Goal: Use online tool/utility: Utilize a website feature to perform a specific function

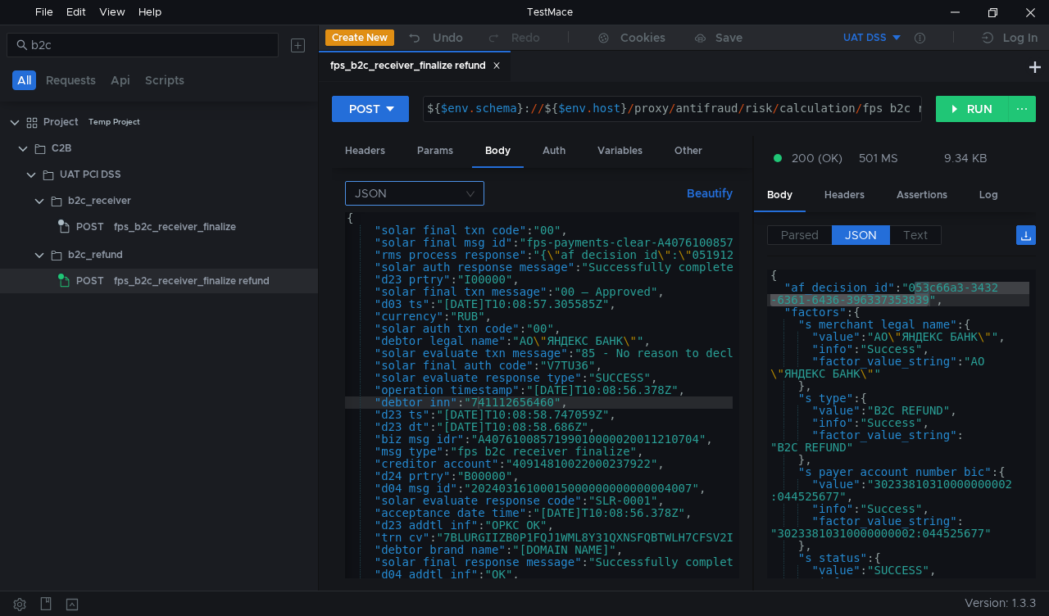
scroll to position [0, 2]
type textarea "{"
click at [360, 221] on div "{ "solar_final_txn_code" : "00" , "solar_final_msg_id" : "fps-payments-clear-A4…" at bounding box center [1038, 404] width 1390 height 384
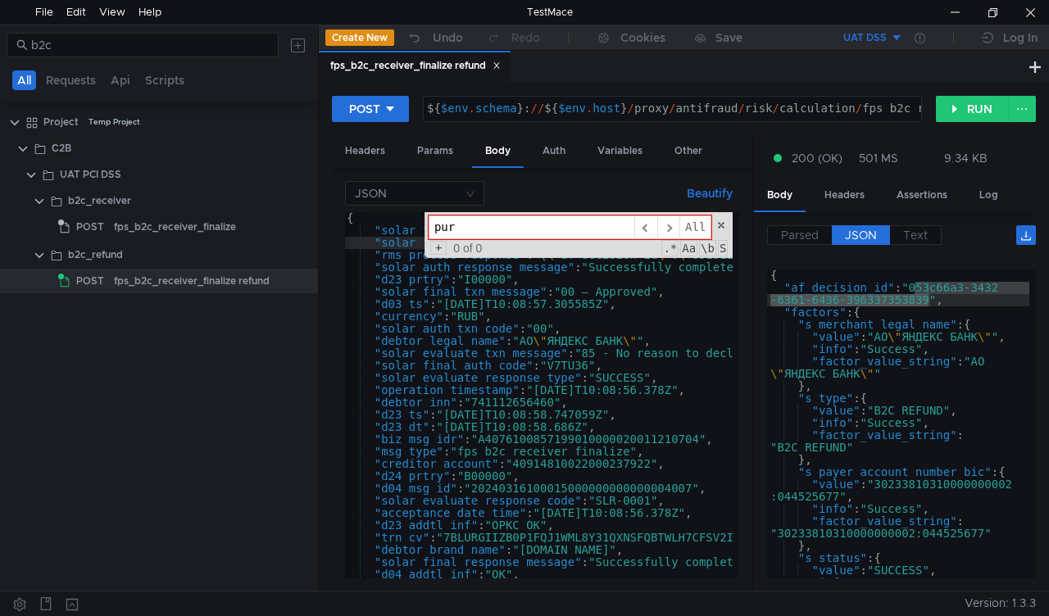
type input "pur"
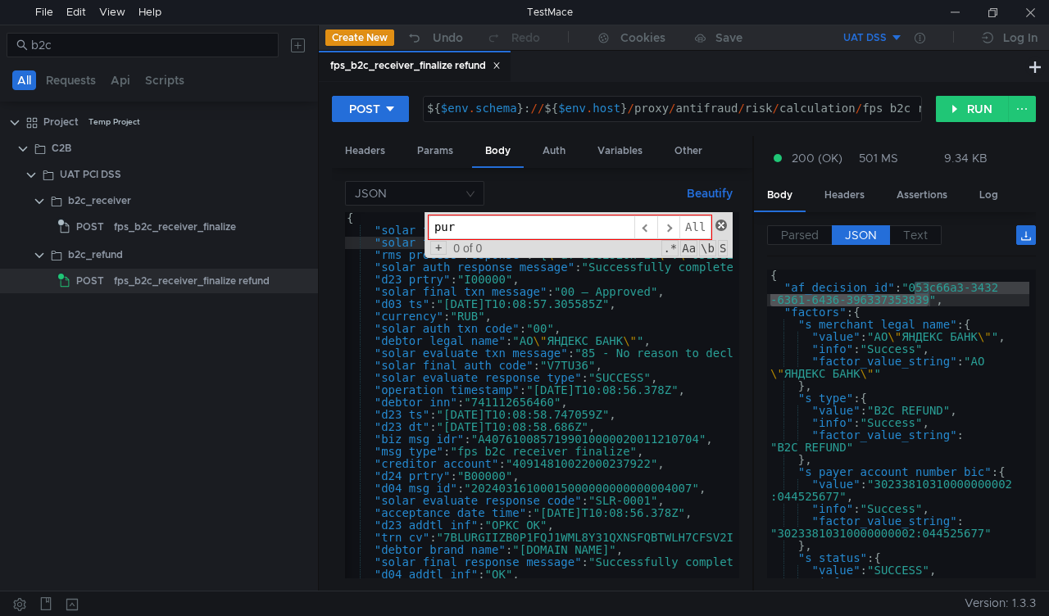
click at [721, 224] on span at bounding box center [720, 225] width 11 height 11
type textarea ""solar_final_msg_id": "fps-payments-clear-A4076100857199010000020011210704","
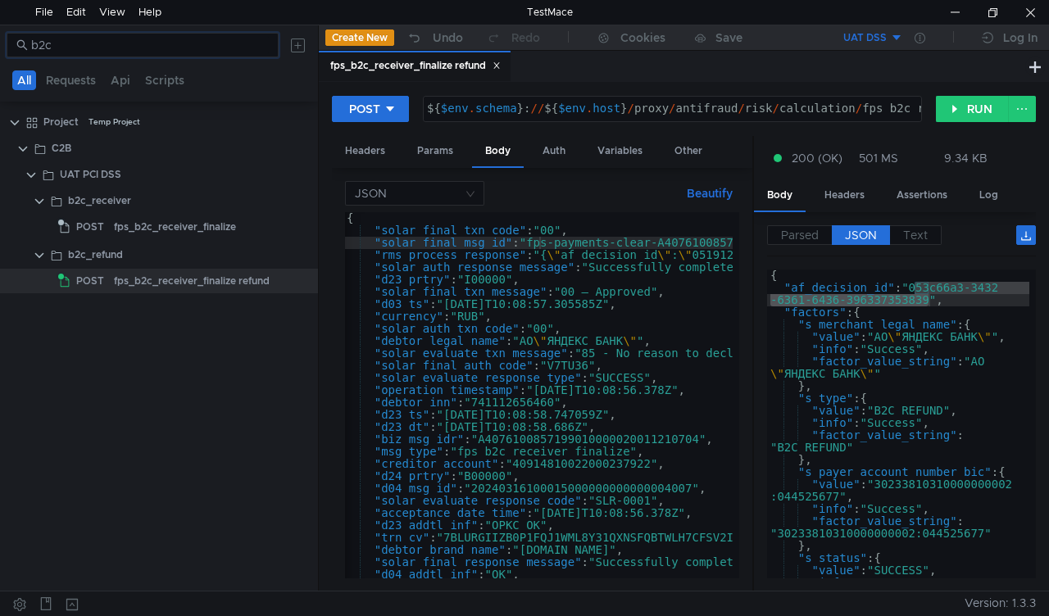
drag, startPoint x: 70, startPoint y: 47, endPoint x: 4, endPoint y: 44, distance: 66.4
click at [4, 44] on div "b2c" at bounding box center [159, 44] width 318 height 39
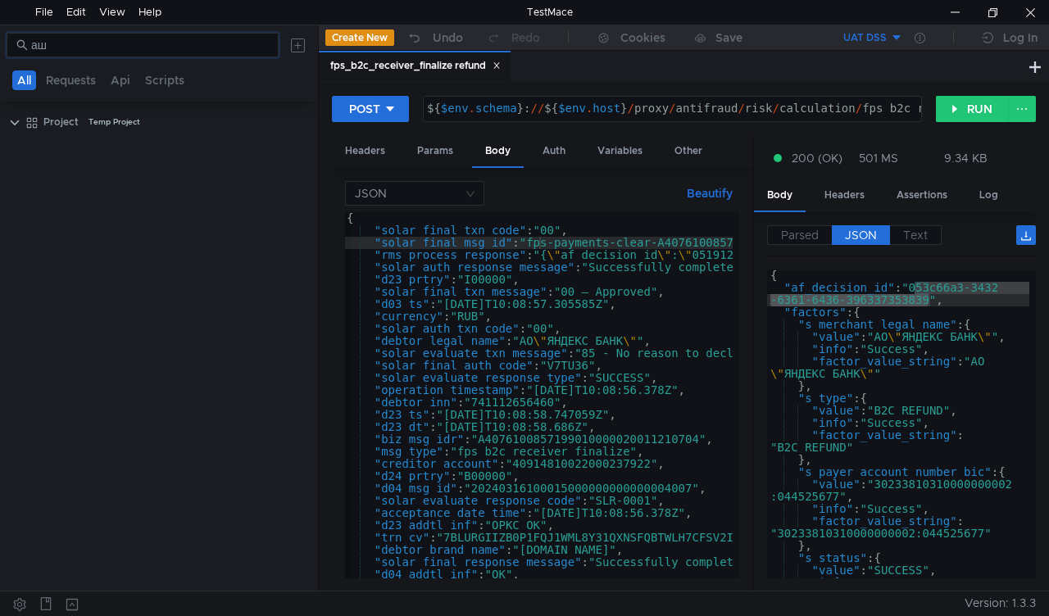
type input "[PERSON_NAME]"
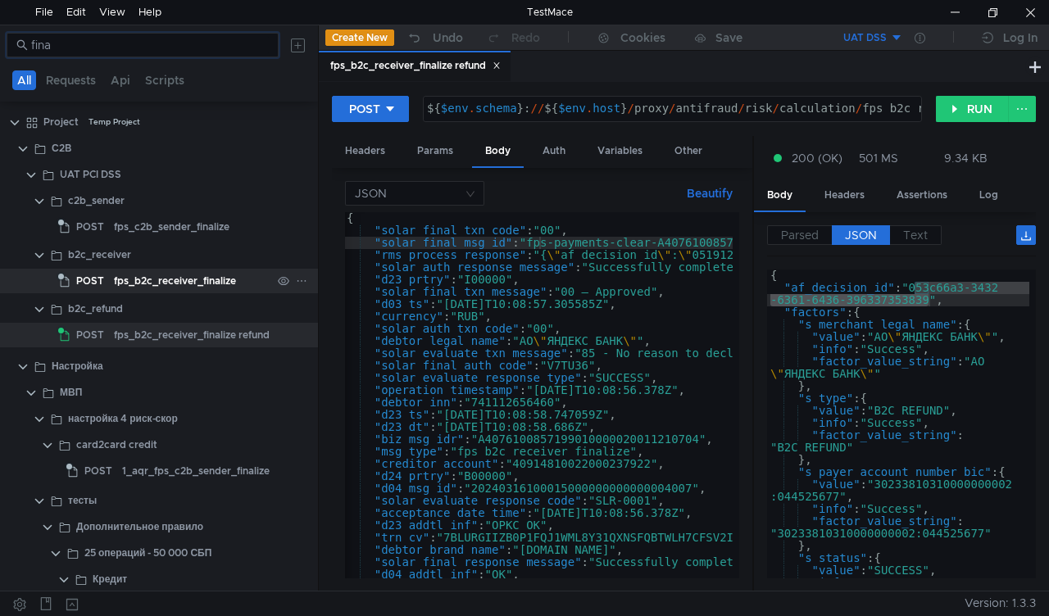
scroll to position [40, 0]
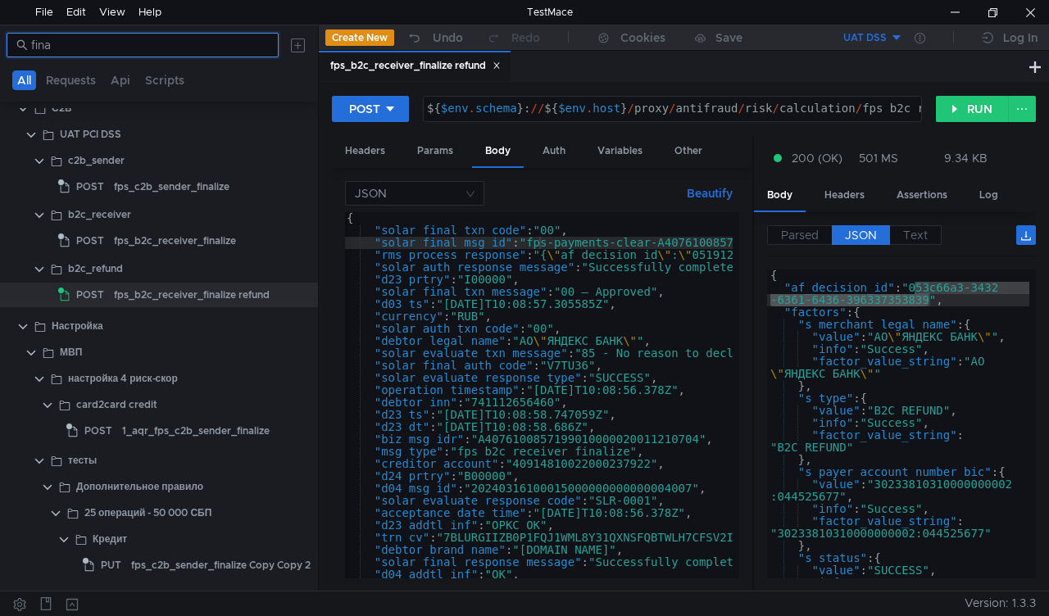
click at [124, 45] on input "fina" at bounding box center [150, 45] width 238 height 18
click at [123, 45] on input "fina" at bounding box center [150, 45] width 238 height 18
paste input "receiver"
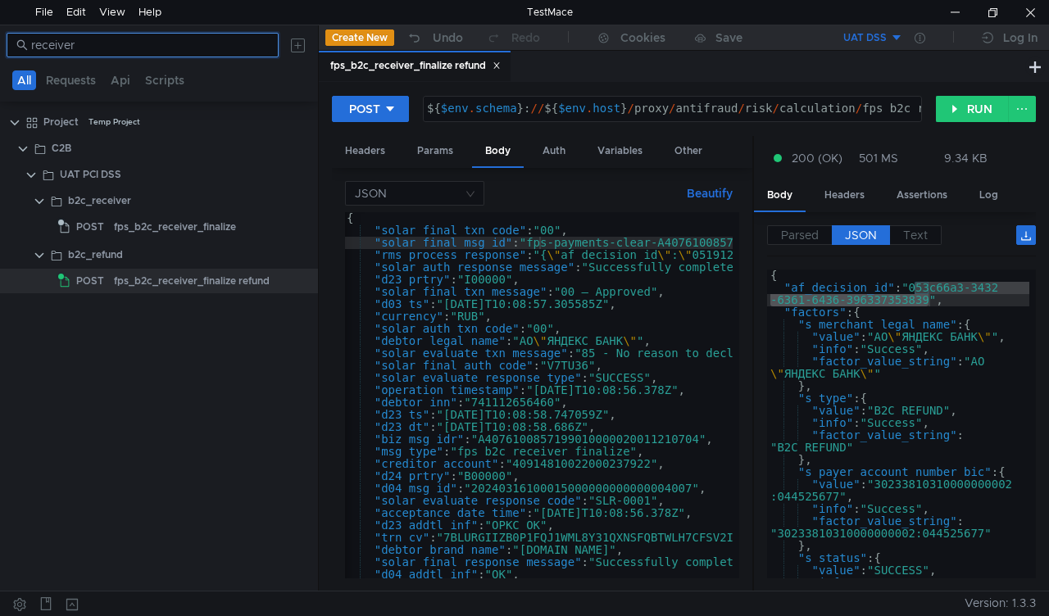
scroll to position [0, 0]
type input "receiver"
click at [175, 277] on div "fps_b2c_receiver_finalize refund" at bounding box center [192, 281] width 156 height 25
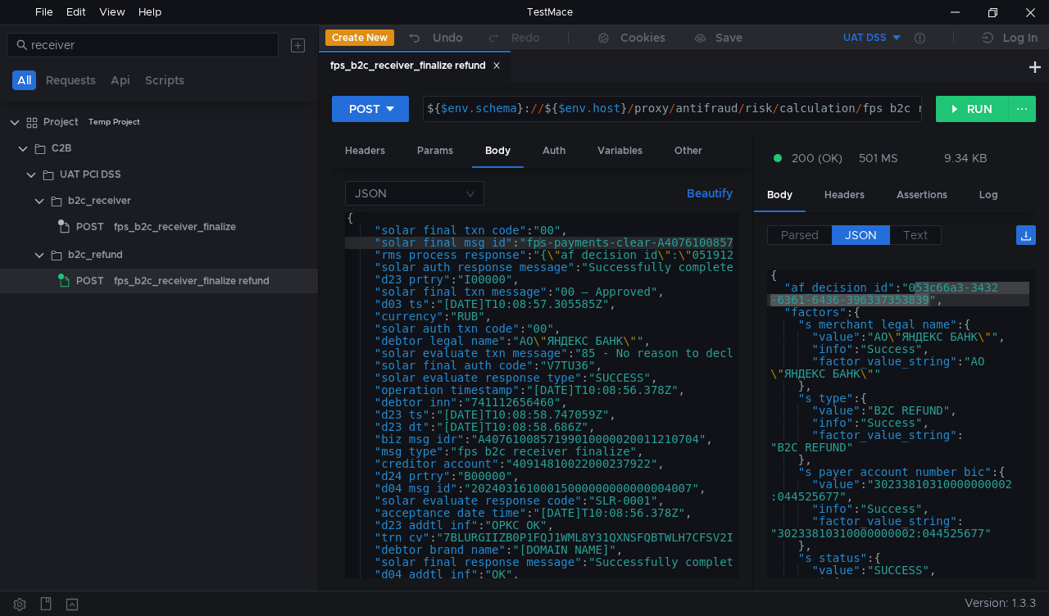
click at [501, 63] on icon at bounding box center [496, 65] width 8 height 8
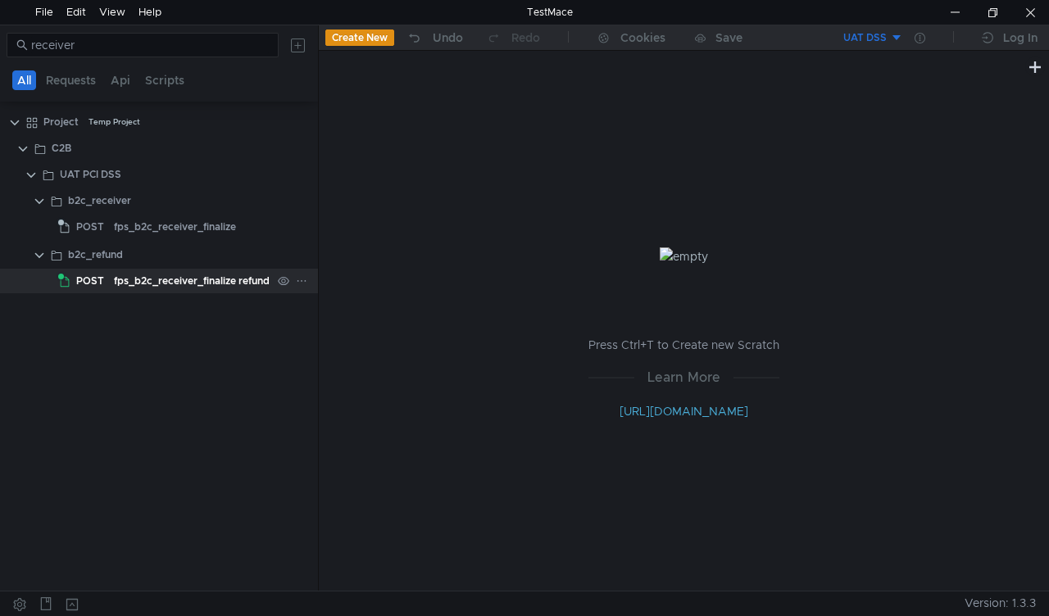
click at [149, 277] on div "fps_b2c_receiver_finalize refund" at bounding box center [192, 281] width 156 height 25
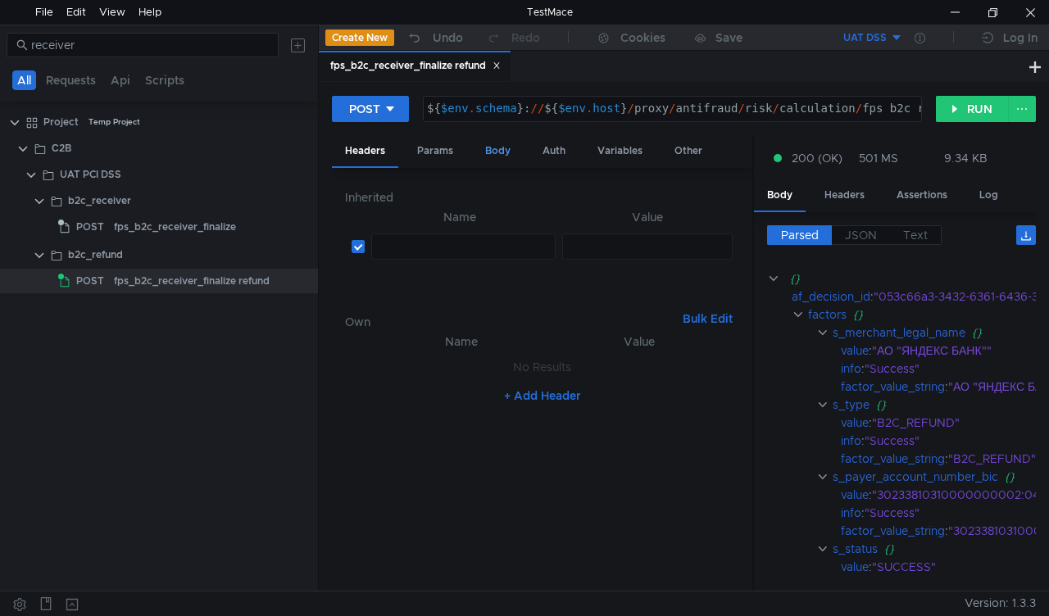
click at [508, 148] on div "Body" at bounding box center [498, 151] width 52 height 30
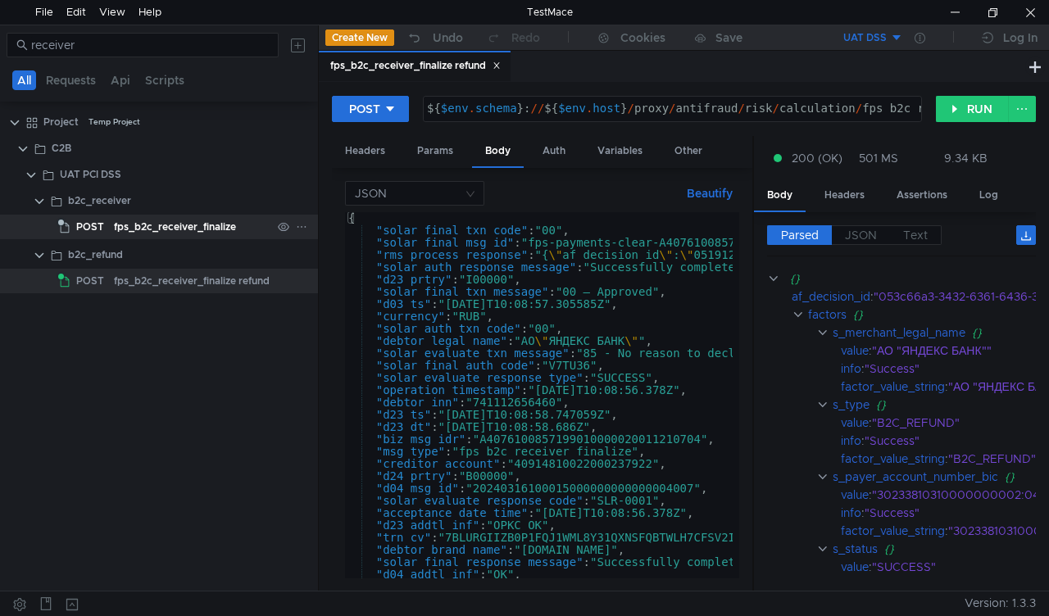
click at [143, 229] on div "fps_b2c_receiver_finalize" at bounding box center [175, 227] width 122 height 25
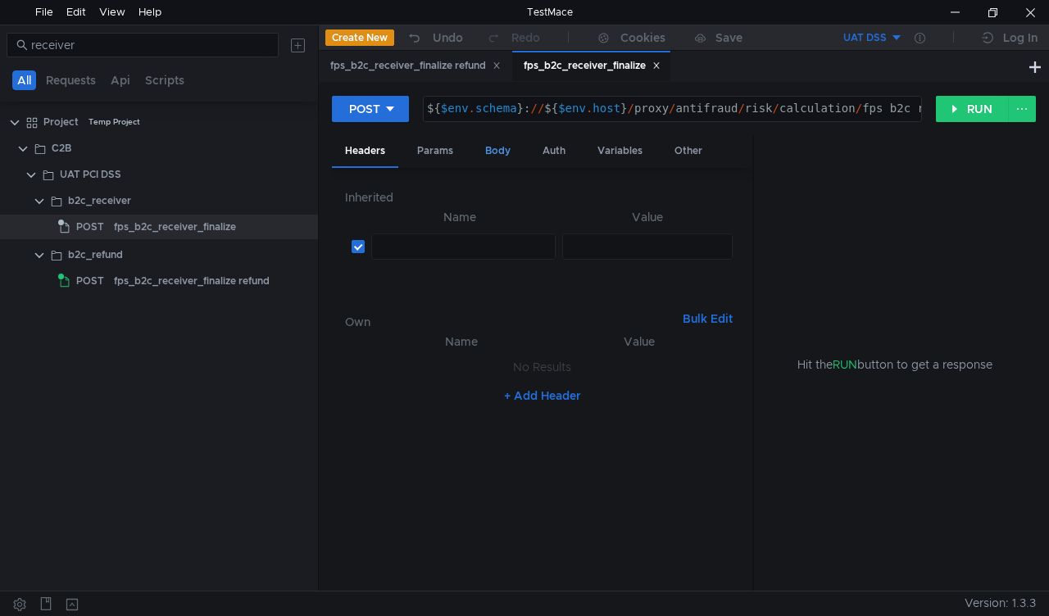
click at [486, 149] on div "Body" at bounding box center [498, 151] width 52 height 30
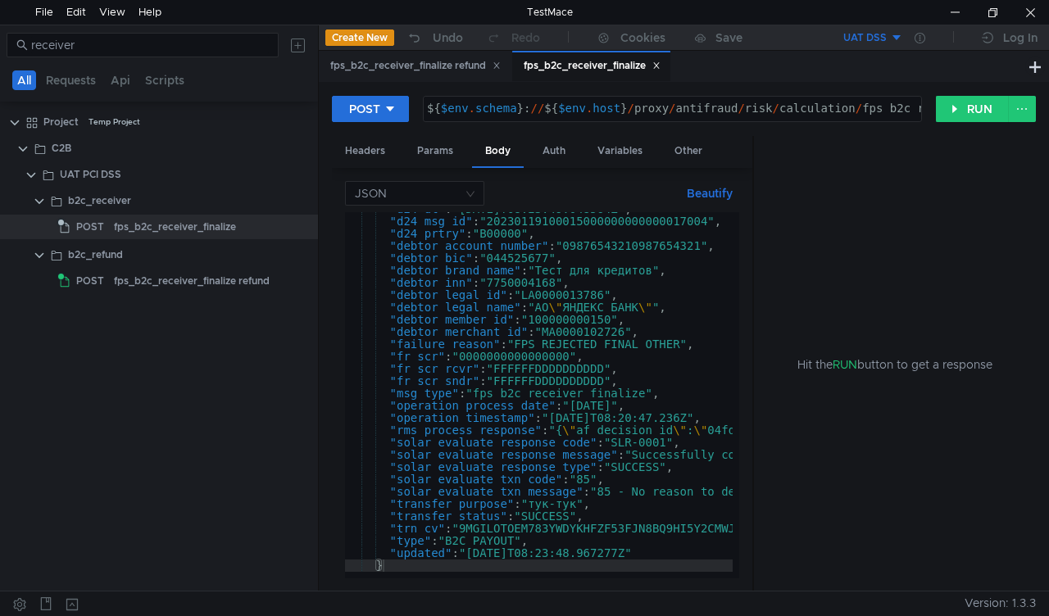
scroll to position [352, 0]
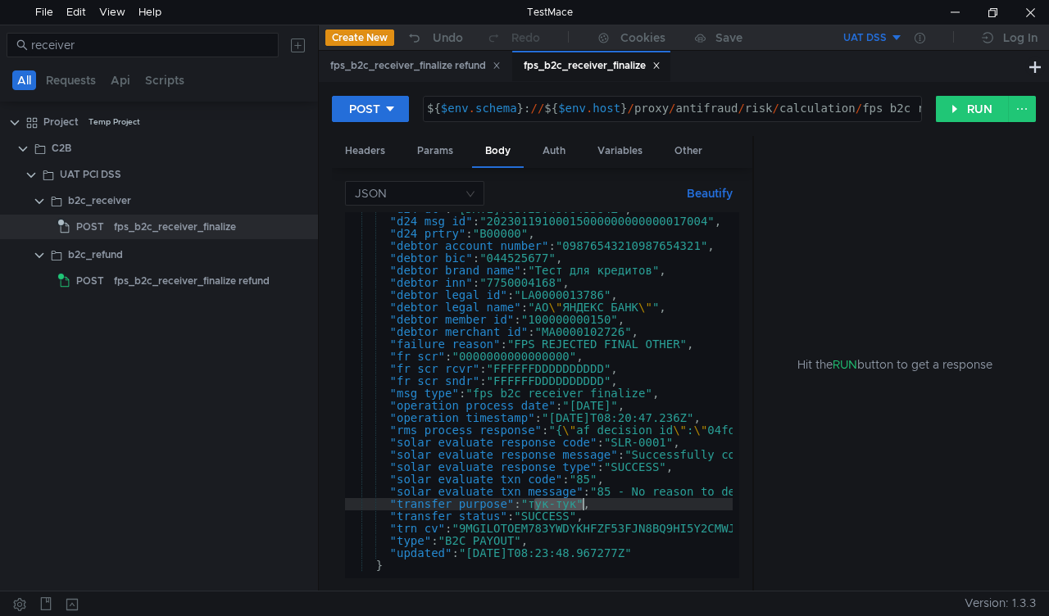
drag, startPoint x: 534, startPoint y: 503, endPoint x: 582, endPoint y: 505, distance: 47.5
click at [582, 505] on div ""d24_dt" : "[DATE]T08:23:49.048564Z" , "d24_msg_id" : "202301191000150000000000…" at bounding box center [1047, 395] width 1404 height 384
paste textarea "Укр"
click at [981, 107] on button "RUN" at bounding box center [972, 109] width 73 height 26
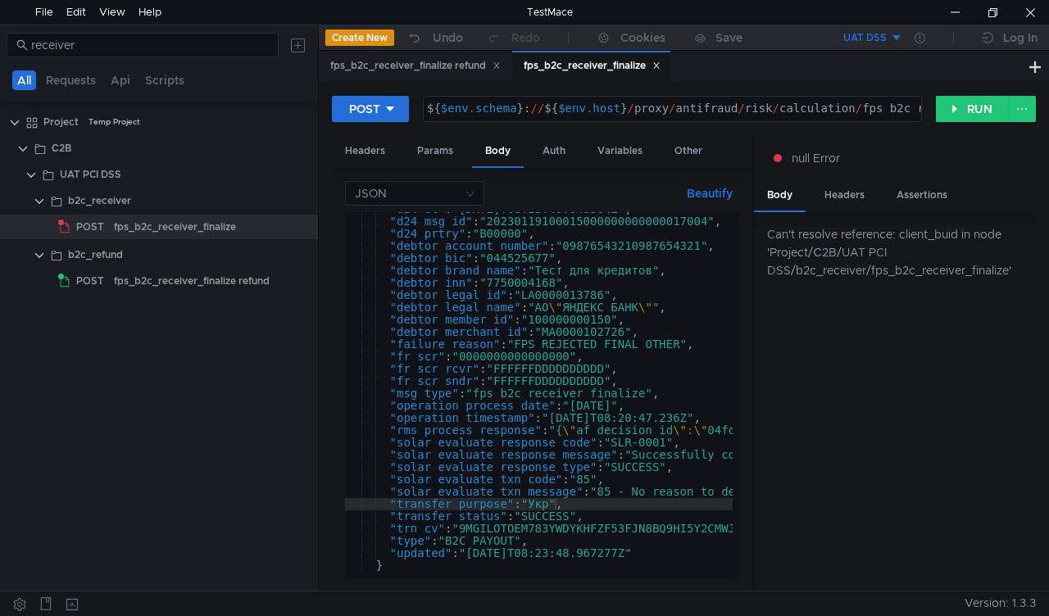
click at [898, 39] on button "UAT DSS" at bounding box center [846, 38] width 114 height 26
click at [823, 100] on li "UAT" at bounding box center [846, 98] width 114 height 26
click at [963, 107] on button "RUN" at bounding box center [972, 109] width 73 height 26
click at [959, 103] on button "RUN" at bounding box center [972, 109] width 73 height 26
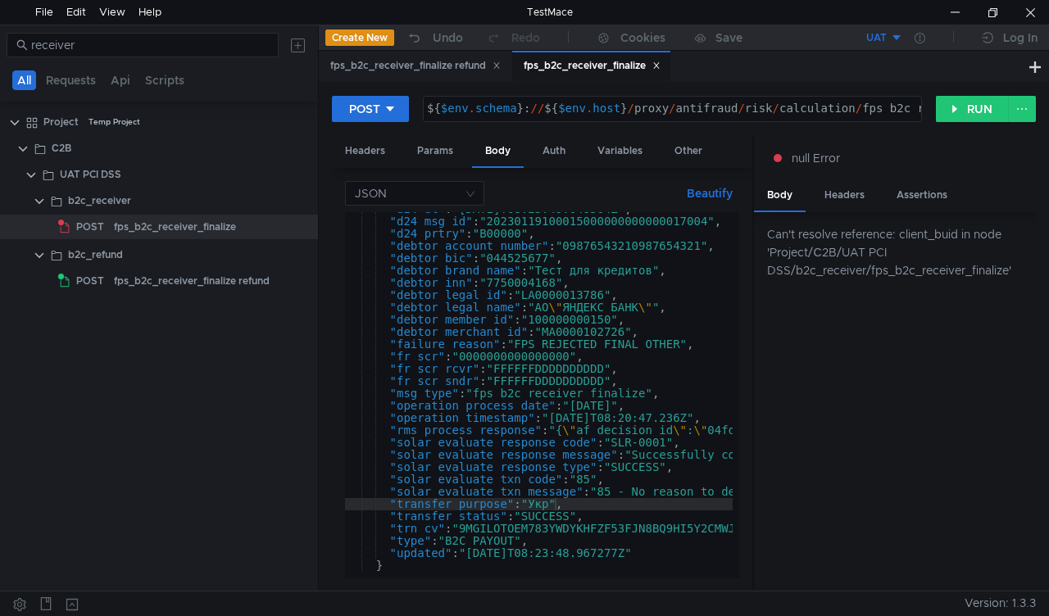
type textarea ""solar_evaluate_txn_message": "85 - No reason to decline request for card verif…"
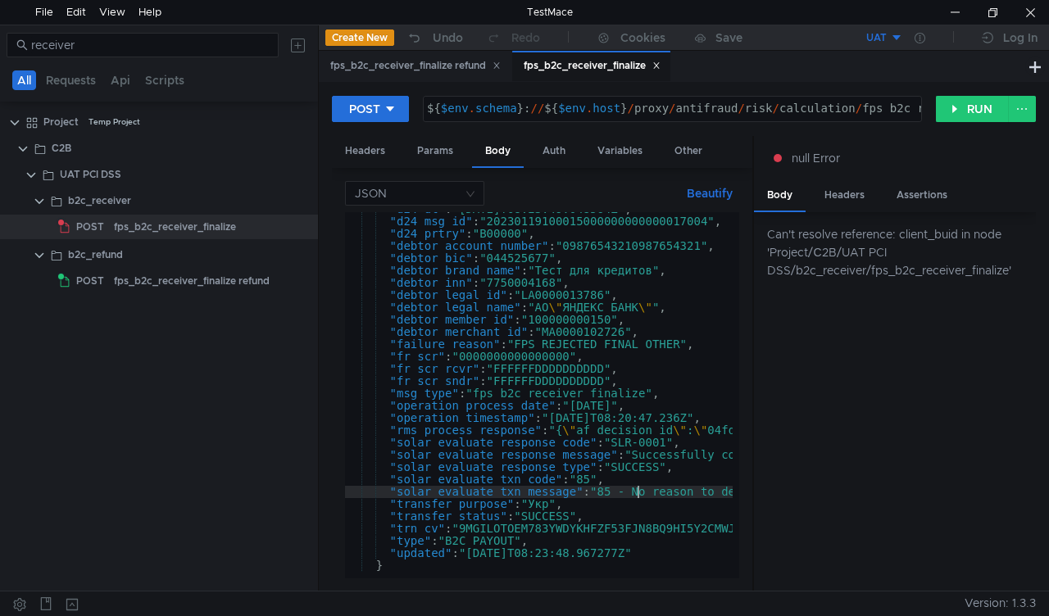
click at [637, 488] on div ""d24_dt" : "[DATE]T08:23:49.048564Z" , "d24_msg_id" : "202301191000150000000000…" at bounding box center [1047, 395] width 1404 height 384
click at [955, 103] on button "RUN" at bounding box center [972, 109] width 73 height 26
click at [950, 107] on button "RUN" at bounding box center [972, 109] width 73 height 26
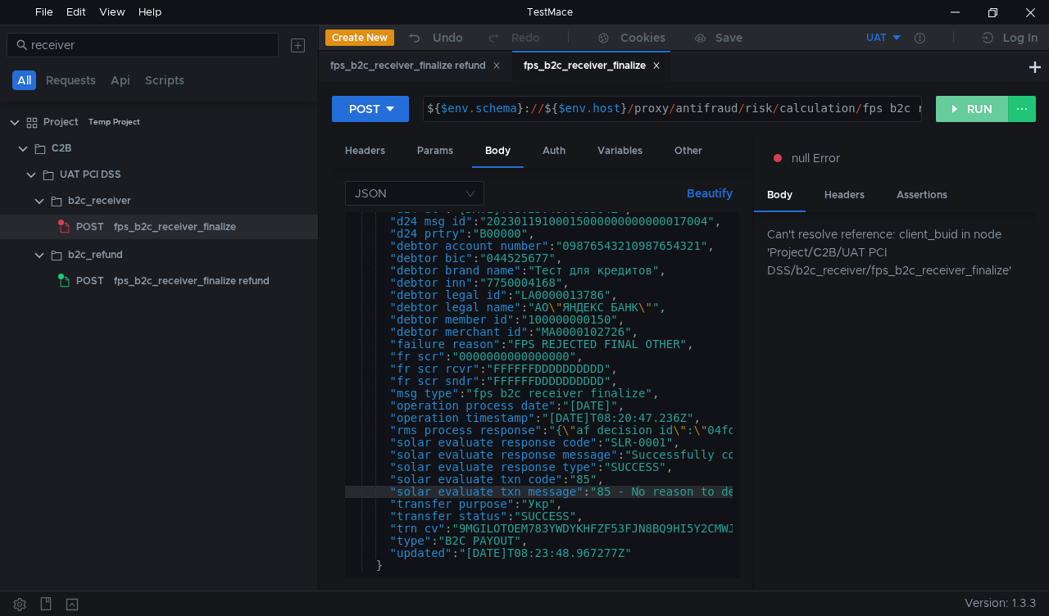
click at [950, 107] on button "RUN" at bounding box center [972, 109] width 73 height 26
click at [826, 482] on div "Can't resolve reference: client_buid in node 'Project/С2B/UAT PCI DSS/b2c_recei…" at bounding box center [895, 401] width 282 height 379
click at [952, 102] on button "RUN" at bounding box center [972, 109] width 73 height 26
click at [885, 34] on div "UAT" at bounding box center [876, 38] width 20 height 16
click at [816, 116] on li "UAT DSS" at bounding box center [846, 124] width 114 height 26
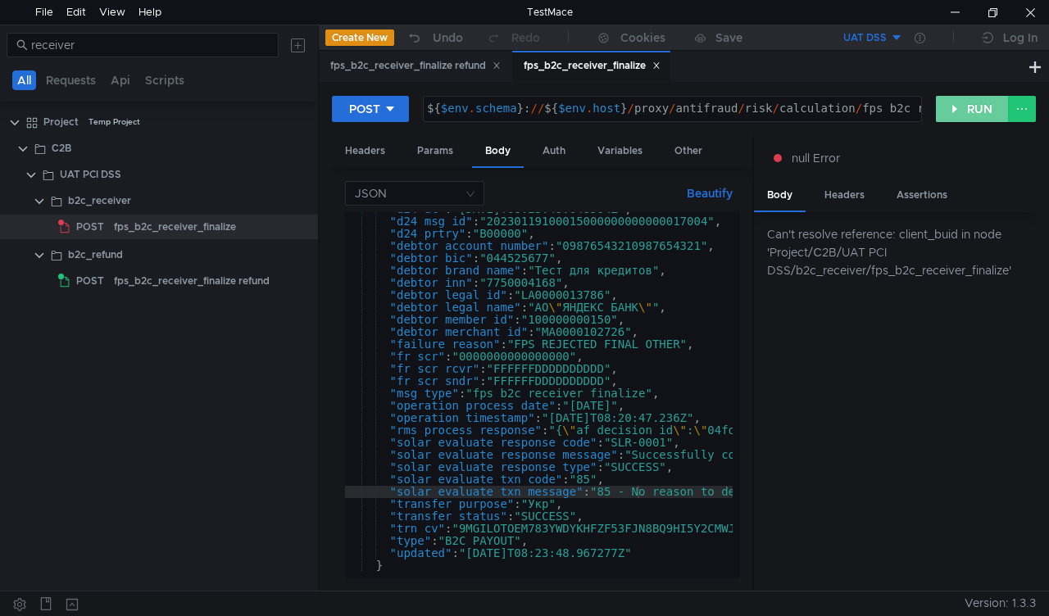
click at [967, 105] on button "RUN" at bounding box center [972, 109] width 73 height 26
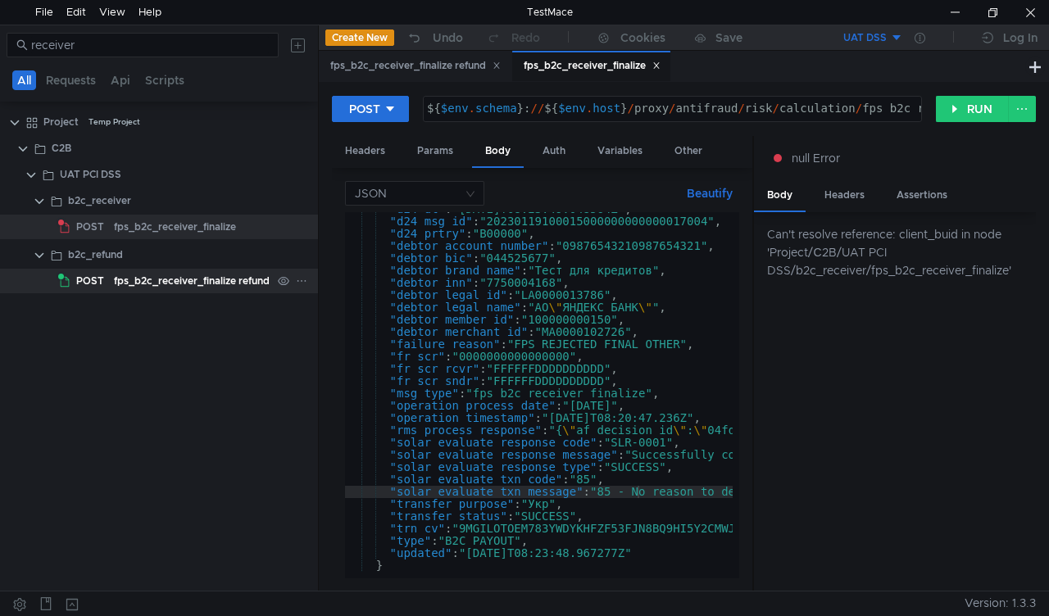
click at [156, 280] on div "fps_b2c_receiver_finalize refund" at bounding box center [192, 281] width 156 height 25
click at [154, 280] on div "fps_b2c_receiver_finalize refund" at bounding box center [192, 281] width 156 height 25
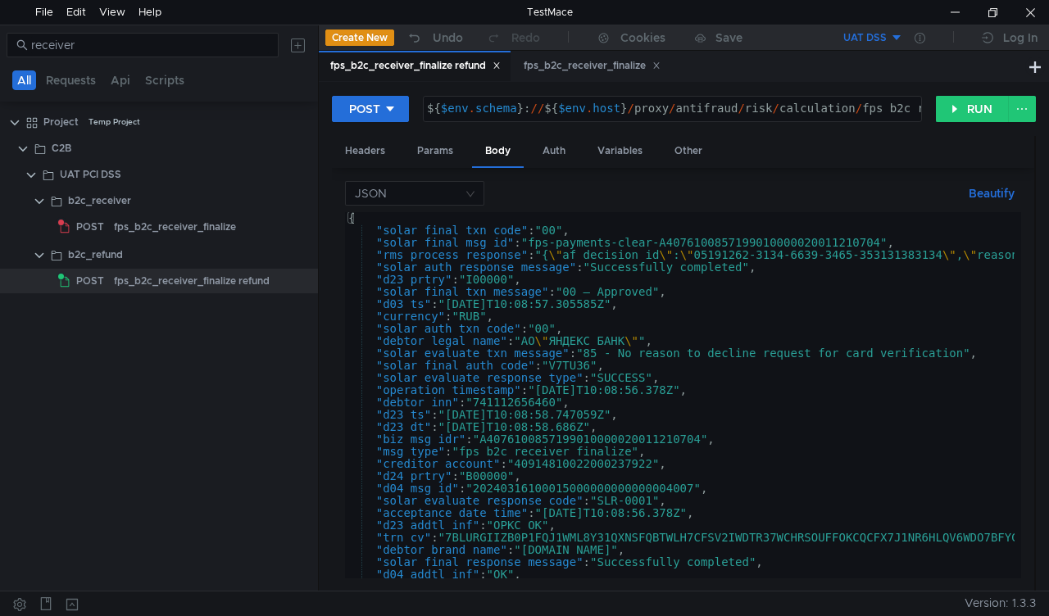
scroll to position [0, 0]
click at [132, 226] on div "fps_b2c_receiver_finalize" at bounding box center [175, 227] width 122 height 25
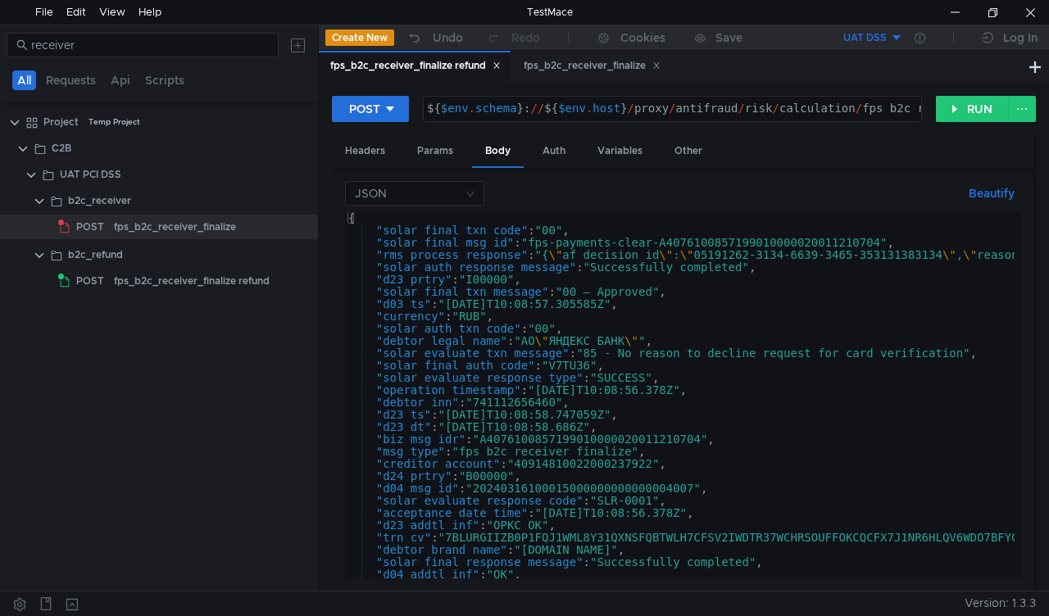
type textarea "{"
click at [365, 218] on div "{ "solar_final_txn_code" : "00" , "solar_final_msg_id" : "fps-payments-clear-A4…" at bounding box center [1040, 404] width 1390 height 384
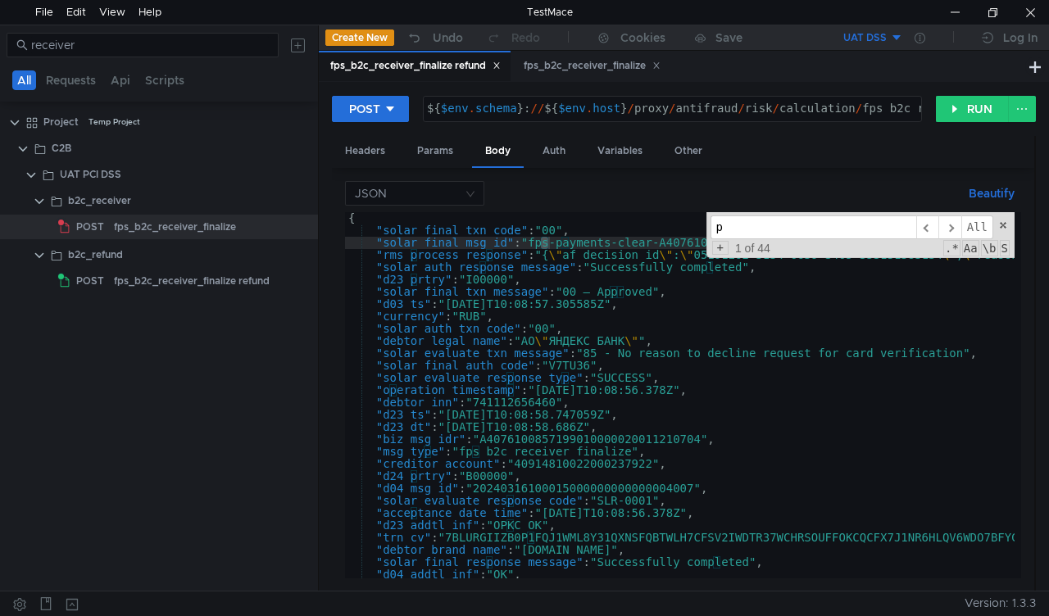
type input "p"
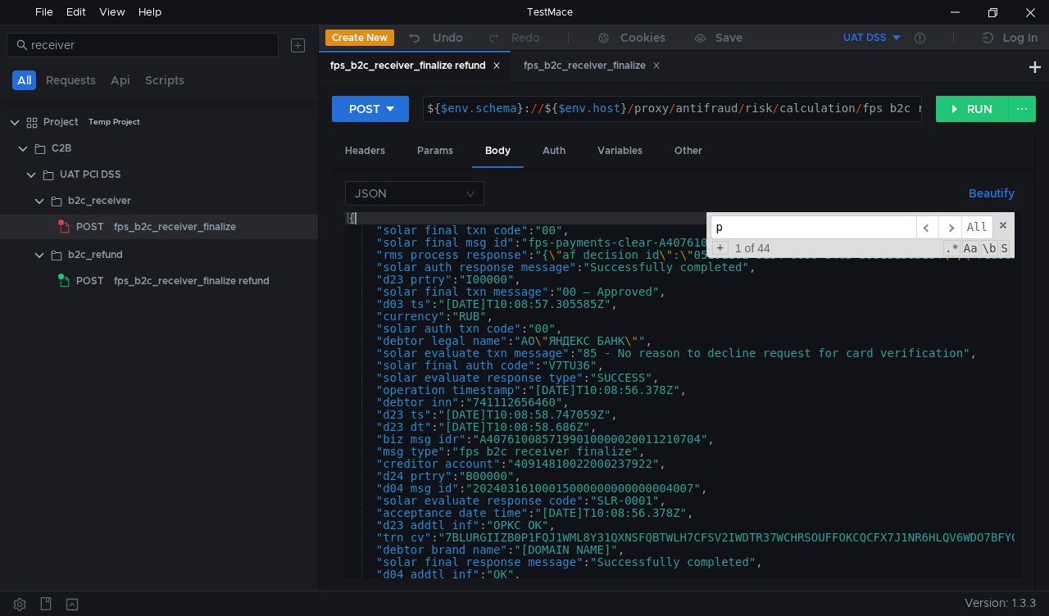
click at [365, 218] on div "{ "solar_final_txn_code" : "00" , "solar_final_msg_id" : "fps-payments-clear-A4…" at bounding box center [1040, 404] width 1390 height 384
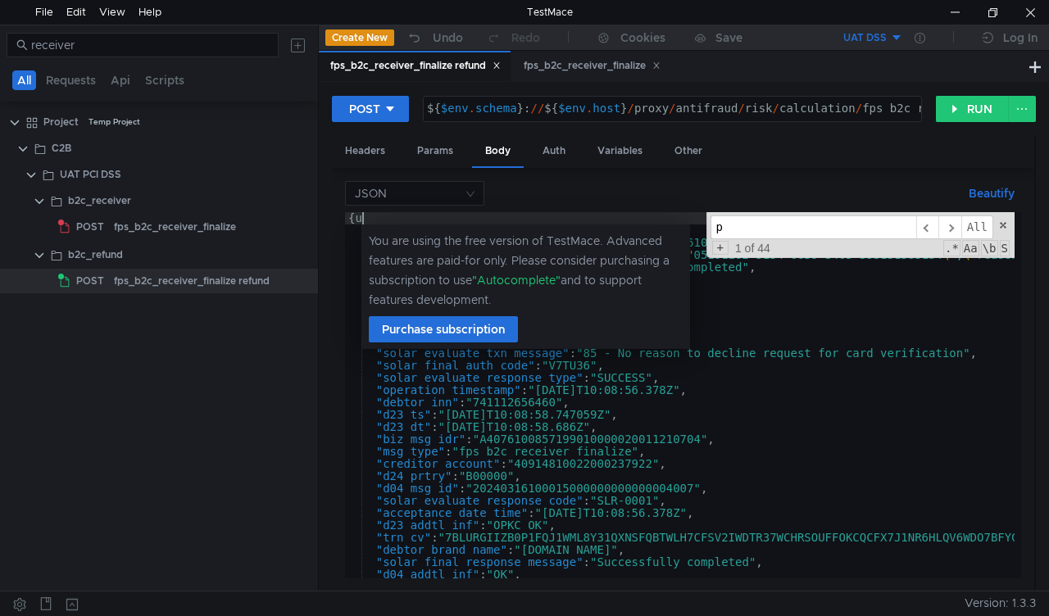
type textarea "{"
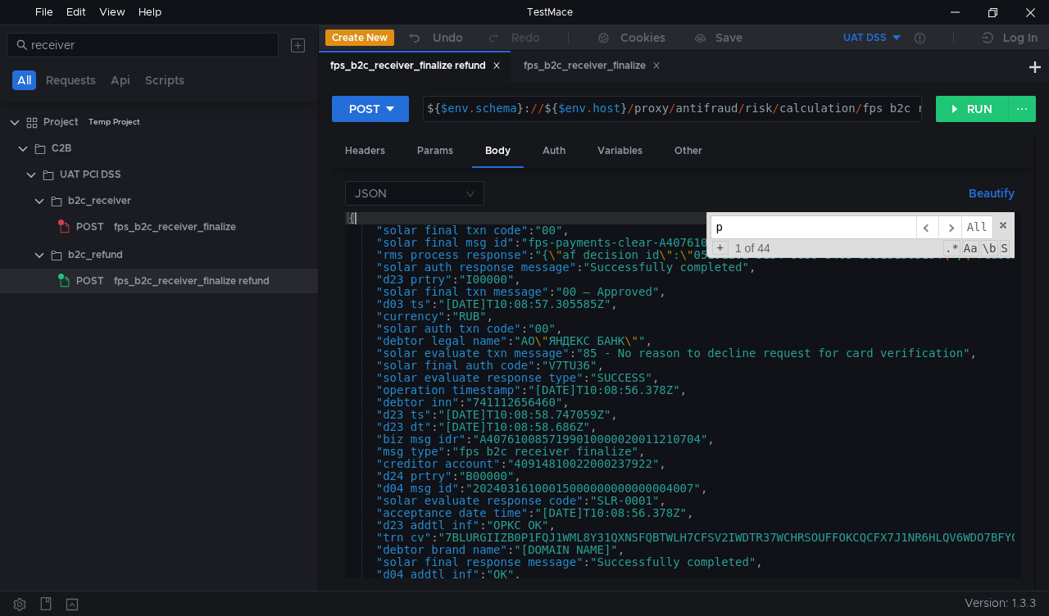
click at [732, 223] on input "p" at bounding box center [813, 227] width 206 height 24
type input "pur"
click at [999, 227] on span at bounding box center [1002, 225] width 11 height 11
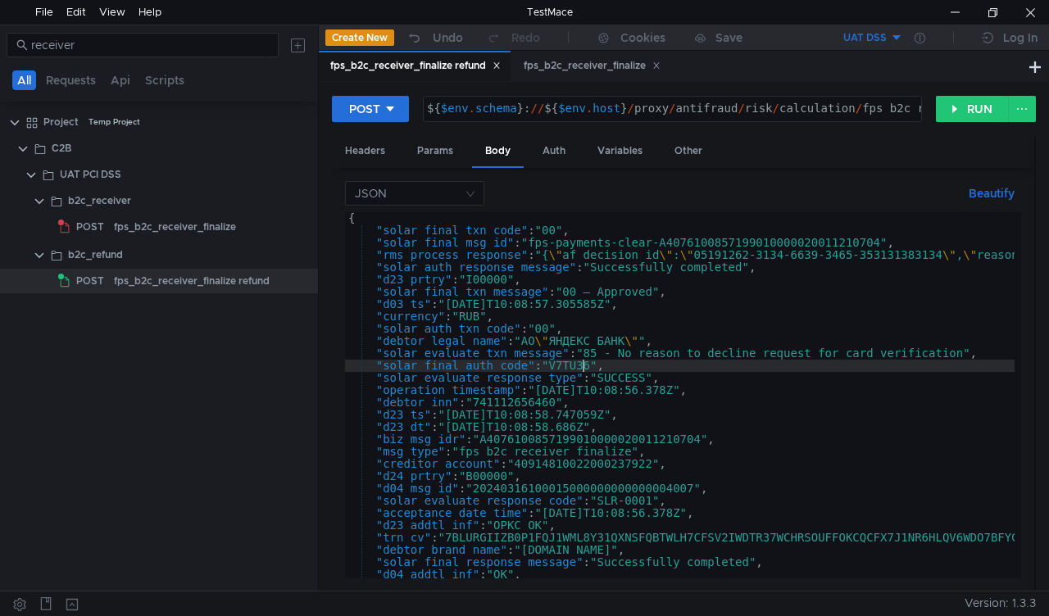
click at [582, 368] on div "{ "solar_final_txn_code" : "00" , "solar_final_msg_id" : "fps-payments-clear-A4…" at bounding box center [1040, 404] width 1390 height 384
type textarea ""solar_final_auth_code": "V7TU36","
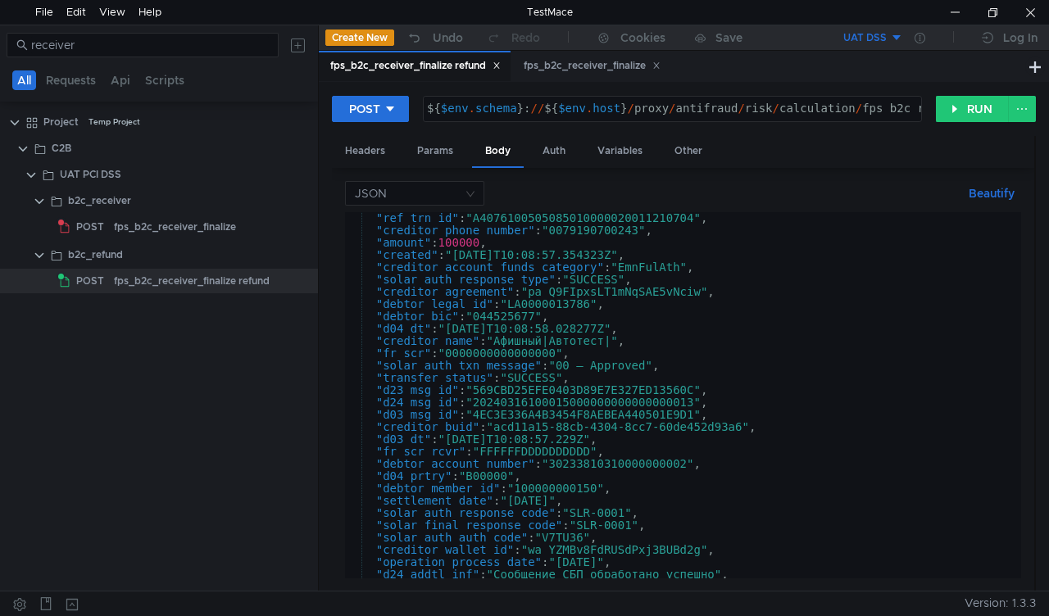
scroll to position [513, 0]
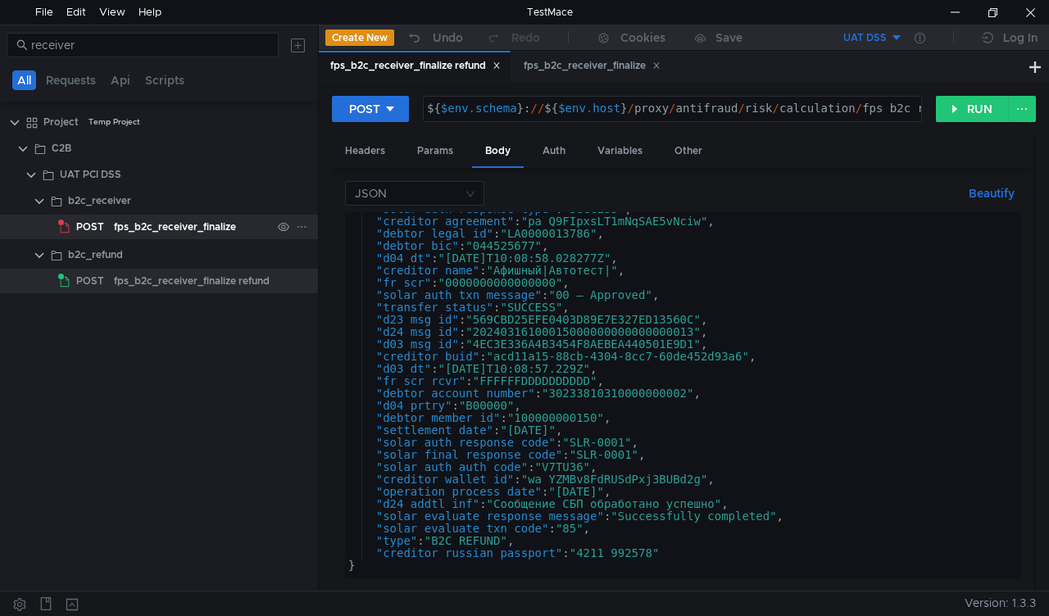
click at [154, 223] on div "fps_b2c_receiver_finalize" at bounding box center [175, 227] width 122 height 25
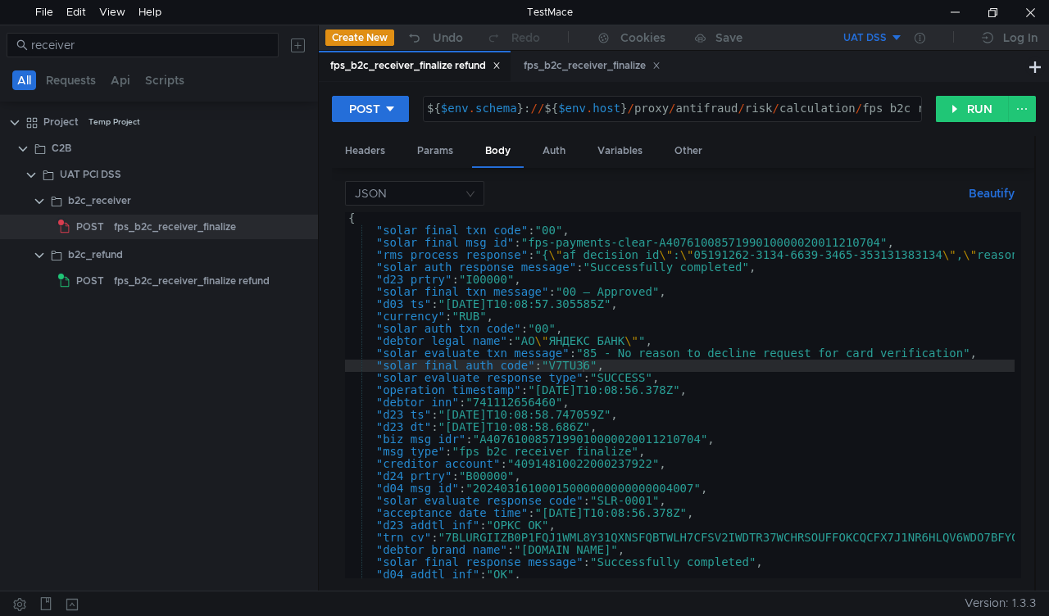
scroll to position [0, 0]
click at [168, 231] on div "fps_b2c_receiver_finalize" at bounding box center [175, 227] width 122 height 25
click at [206, 221] on div "fps_b2c_receiver_finalize" at bounding box center [175, 227] width 122 height 25
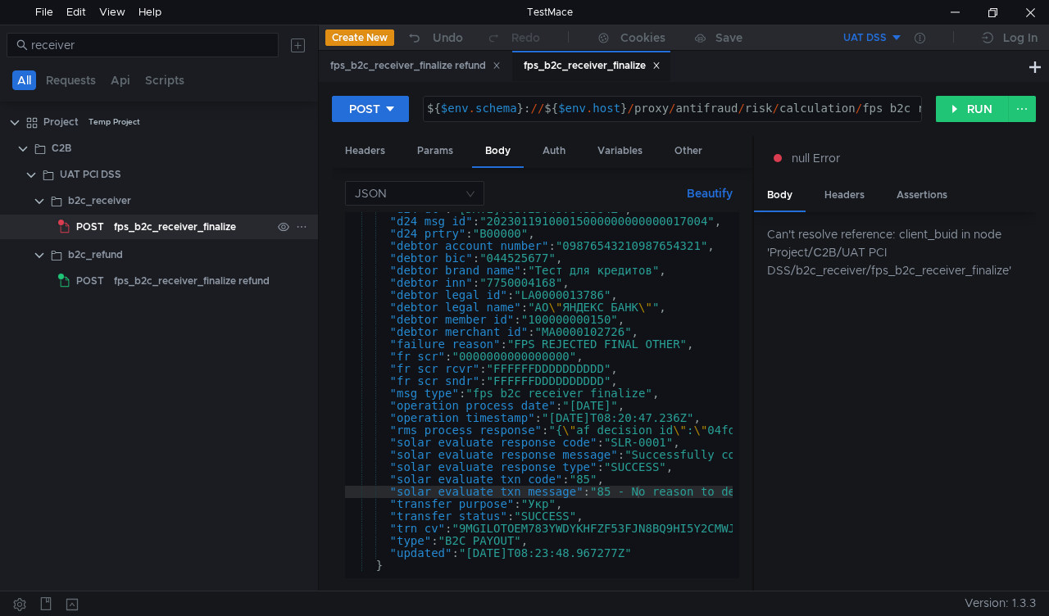
scroll to position [352, 0]
click at [961, 106] on button "RUN" at bounding box center [972, 109] width 73 height 26
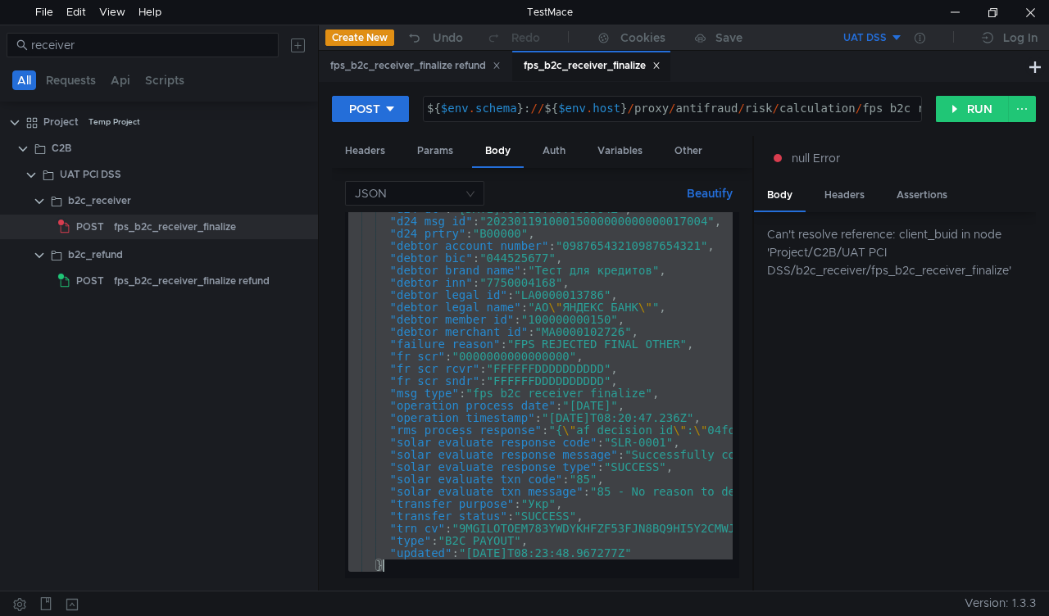
drag, startPoint x: 348, startPoint y: 217, endPoint x: 492, endPoint y: 576, distance: 386.7
click at [492, 576] on div "{ "d24_dt" : "[DATE]T08:23:49.048564Z" , "d24_msg_id" : "2023011910001500000000…" at bounding box center [542, 395] width 395 height 366
type textarea ""updated": "[DATE]T08:23:48.967277Z" }"
type textarea "${$env.schema}://${$[DOMAIN_NAME]}/proxy/antifraud/risk/calculation/fps_b2c_rec…"
click at [480, 113] on div "${ $env . schema } : // ${ $env . host } / proxy / antifraud / risk / calculati…" at bounding box center [819, 120] width 791 height 37
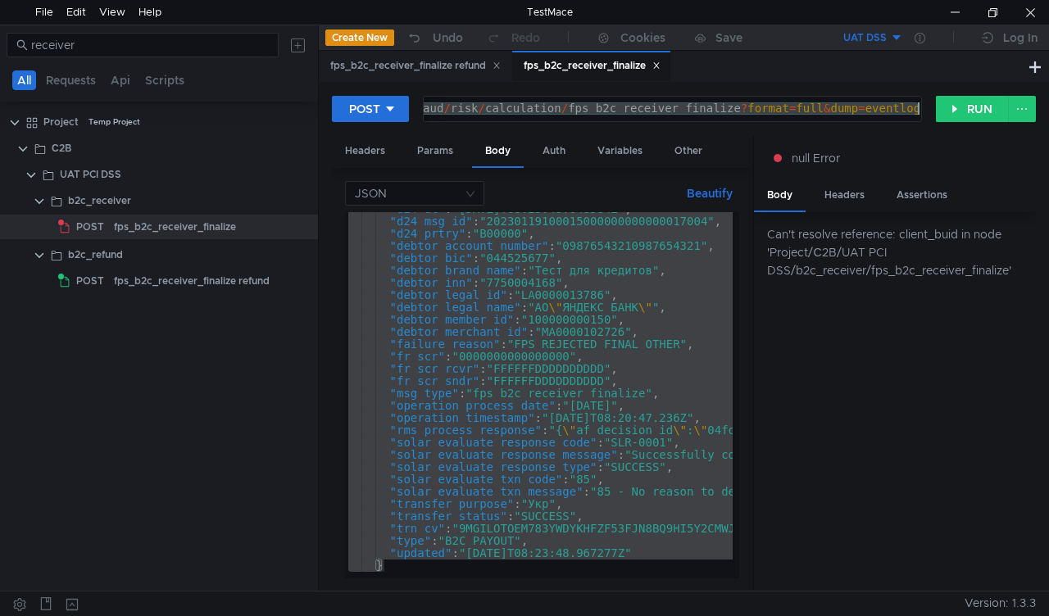
drag, startPoint x: 424, startPoint y: 107, endPoint x: 956, endPoint y: 125, distance: 532.0
click at [956, 125] on div "POST ${$env.schema}://${$[DOMAIN_NAME]}/proxy/antifraud/risk/calculation/fps_b2…" at bounding box center [684, 115] width 704 height 41
